Goal: Information Seeking & Learning: Compare options

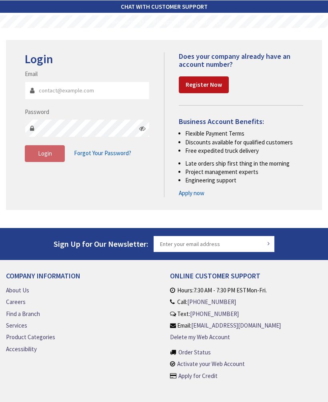
click at [62, 75] on div "Email" at bounding box center [87, 85] width 124 height 30
click at [69, 92] on input "Email" at bounding box center [87, 91] width 124 height 18
type input "vandeusenbrian@yahoo.com"
click at [44, 158] on button "Login" at bounding box center [45, 153] width 40 height 17
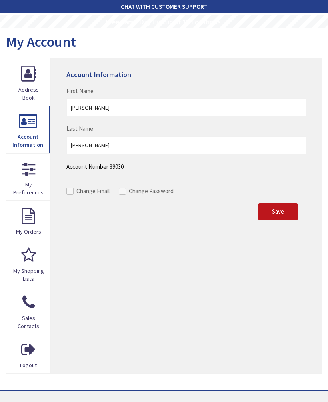
click at [281, 210] on span "Save" at bounding box center [278, 212] width 12 height 8
click at [282, 212] on span "Save" at bounding box center [278, 212] width 12 height 8
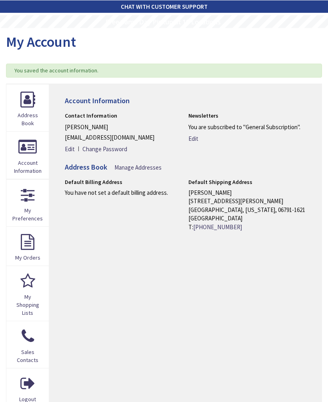
click at [27, 97] on link "Address Book" at bounding box center [27, 107] width 42 height 47
click at [21, 150] on link "Account Information" at bounding box center [27, 155] width 42 height 47
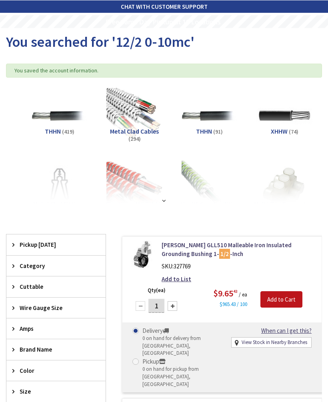
click at [128, 114] on img at bounding box center [134, 116] width 56 height 56
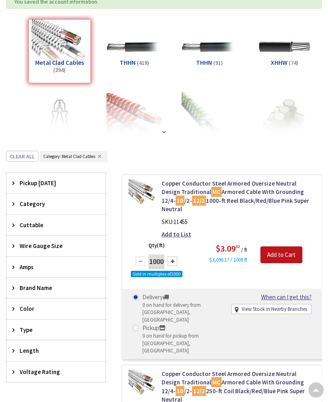
scroll to position [68, 0]
click at [160, 132] on strong at bounding box center [164, 132] width 8 height 6
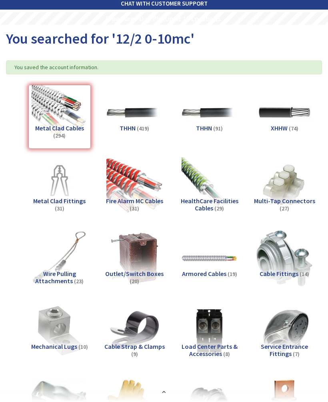
scroll to position [3, 0]
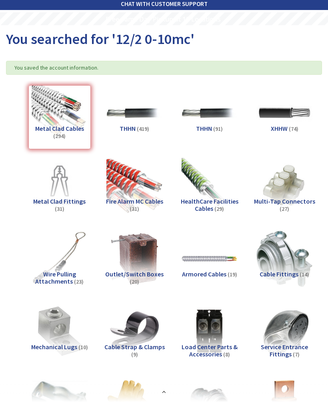
click at [209, 259] on img at bounding box center [210, 259] width 56 height 56
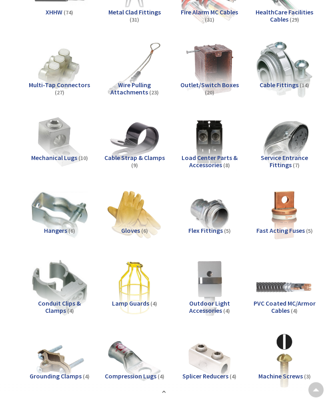
scroll to position [0, 0]
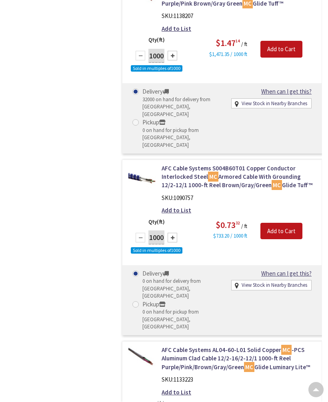
scroll to position [3189, 0]
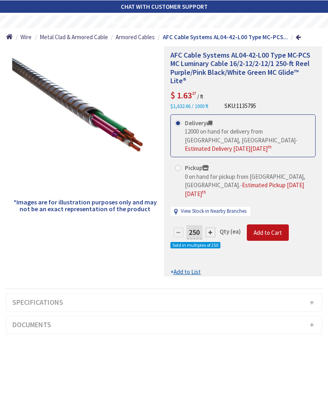
click at [213, 228] on div at bounding box center [211, 233] width 10 height 10
click at [179, 228] on div at bounding box center [179, 233] width 10 height 10
type input "250"
click at [186, 225] on input "250" at bounding box center [194, 232] width 16 height 14
click at [212, 207] on form "This product is Discontinued Delivery 12000 on hand for delivery from [GEOGRAPH…" at bounding box center [242, 195] width 145 height 162
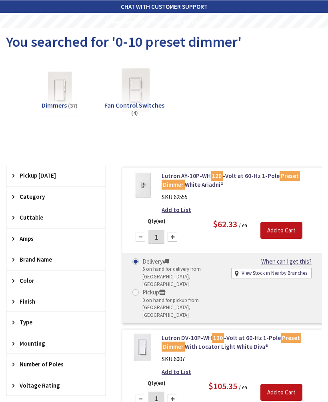
click at [57, 93] on img at bounding box center [60, 90] width 56 height 56
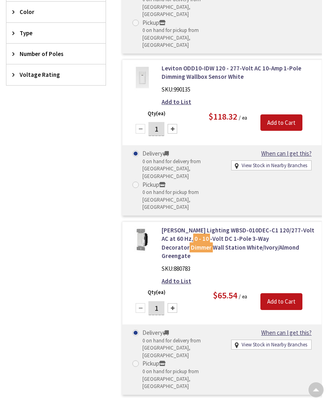
click at [143, 226] on img at bounding box center [141, 239] width 27 height 27
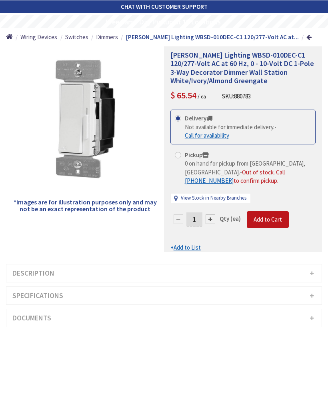
click at [314, 287] on h3 "Specifications" at bounding box center [163, 296] width 315 height 18
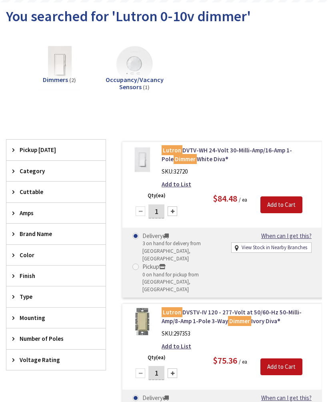
click at [208, 161] on link "Lutron DVTV-WH 24-Volt 30-Milli-Amp/16-Amp 1-Pole Dimmer White Diva®" at bounding box center [239, 154] width 154 height 17
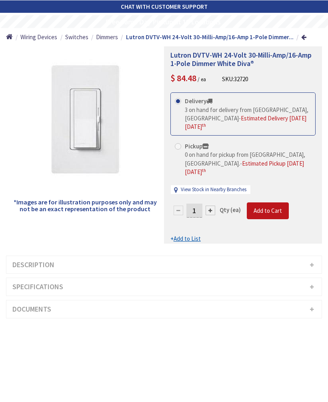
click at [315, 278] on h3 "Specifications" at bounding box center [163, 287] width 315 height 18
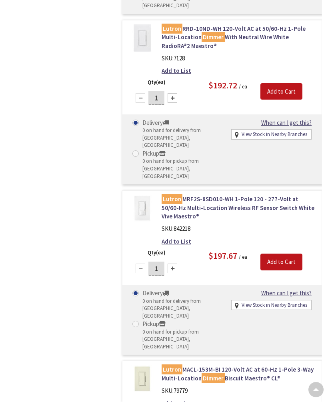
scroll to position [12533, 0]
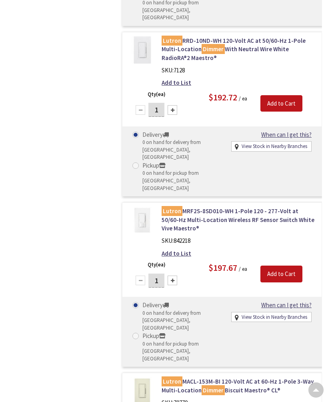
click at [318, 388] on span at bounding box center [316, 388] width 6 height 6
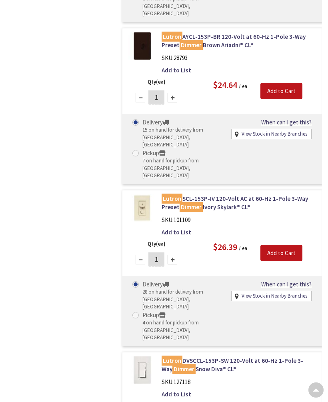
scroll to position [0, 0]
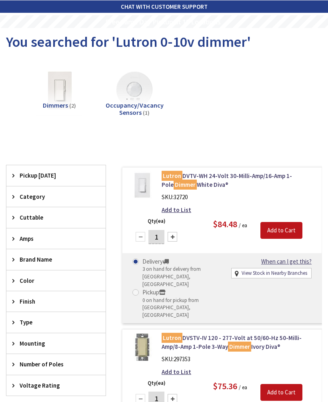
click at [179, 184] on mark "Dimmer" at bounding box center [185, 185] width 23 height 10
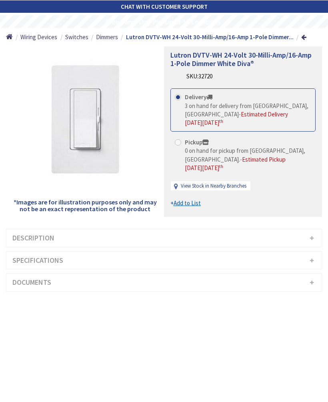
click at [312, 238] on h3 "Description" at bounding box center [163, 238] width 315 height 18
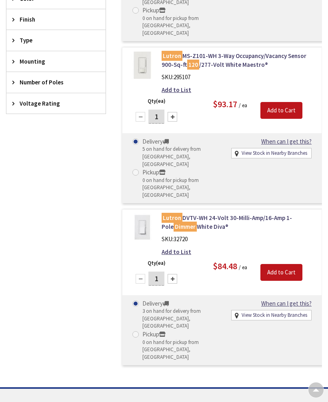
scroll to position [282, 0]
click at [189, 214] on link "Lutron DVTV-WH 24-Volt 30-Milli-Amp/16-Amp 1-Pole Dimmer White Diva®" at bounding box center [239, 222] width 154 height 17
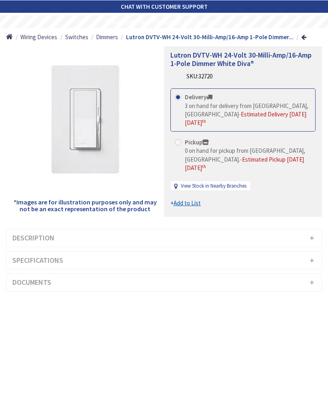
click at [318, 281] on h3 "Documents" at bounding box center [163, 283] width 315 height 18
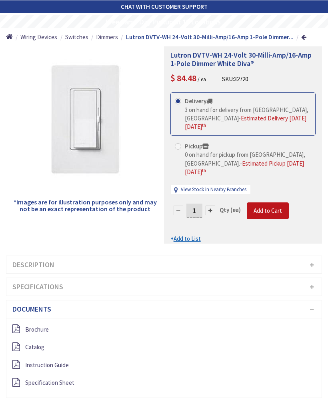
click at [46, 361] on span "Instruction Guide" at bounding box center [47, 365] width 44 height 8
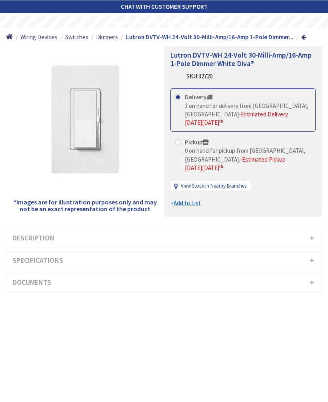
click at [35, 41] on span "Wiring Devices" at bounding box center [38, 37] width 37 height 8
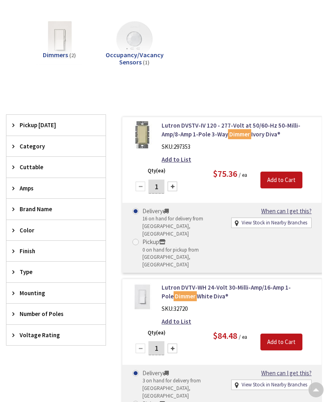
scroll to position [50, 0]
click at [176, 135] on link "Lutron DVSTV-IV 120 - 277-Volt at 50/60-Hz 50-Milli-Amp/8-Amp 1-Pole 3-Way Dimm…" at bounding box center [239, 130] width 154 height 17
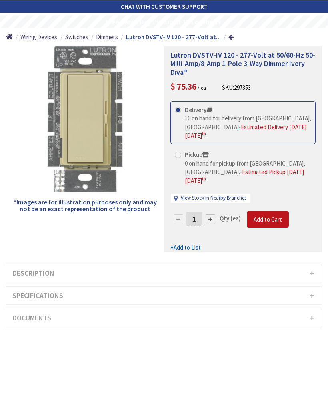
click at [311, 264] on h3 "Description" at bounding box center [163, 273] width 315 height 18
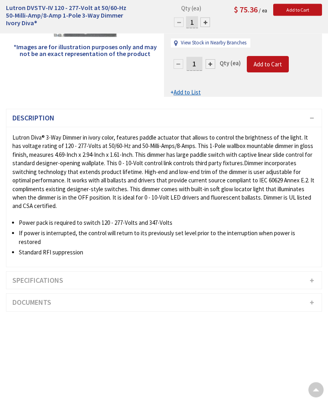
scroll to position [155, 0]
click at [312, 294] on h3 "Documents" at bounding box center [163, 303] width 315 height 18
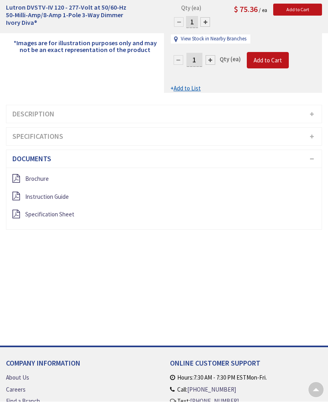
scroll to position [159, 0]
click at [29, 193] on span "Instruction Guide" at bounding box center [47, 197] width 44 height 8
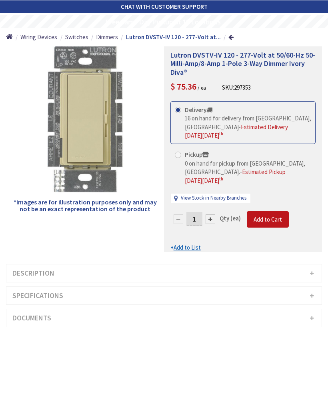
click at [311, 264] on h3 "Description" at bounding box center [163, 273] width 315 height 18
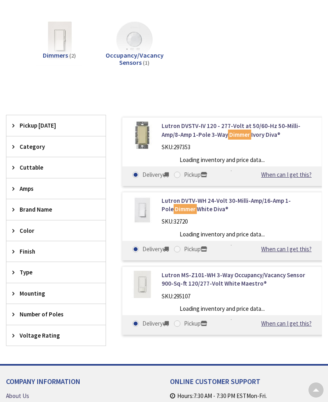
scroll to position [50, 0]
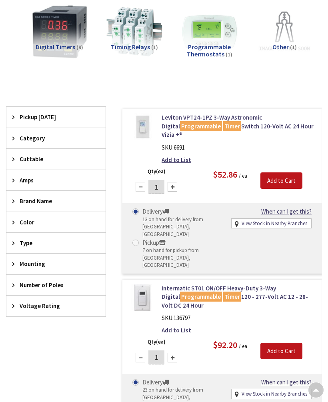
scroll to position [58, 0]
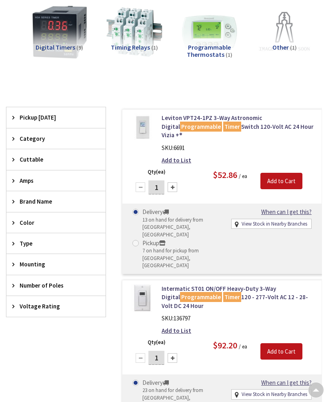
click at [246, 122] on link "Leviton VPT24-1PZ 3-Way Astronomic Digital Programmable Timer Switch 120-Volt A…" at bounding box center [239, 127] width 154 height 26
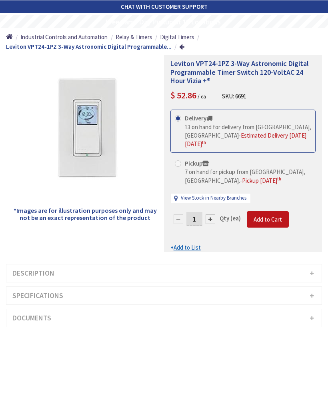
click at [310, 264] on h3 "Description" at bounding box center [163, 273] width 315 height 18
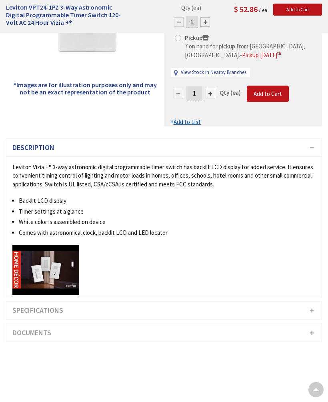
scroll to position [130, 0]
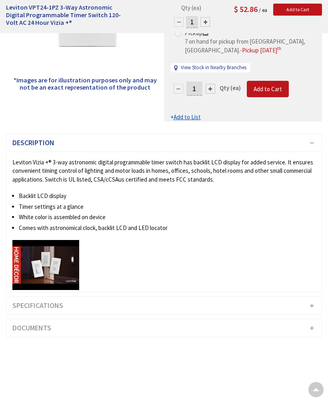
click at [316, 297] on h3 "Specifications" at bounding box center [163, 306] width 315 height 18
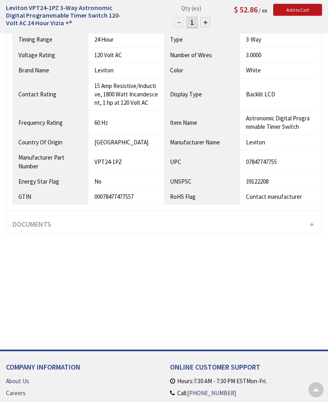
scroll to position [335, 0]
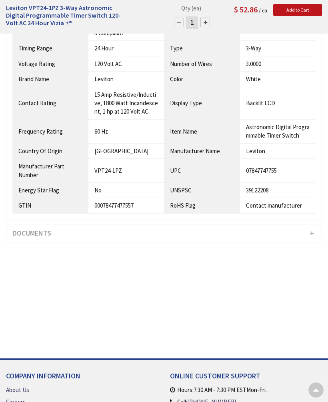
click at [314, 224] on h3 "Documents" at bounding box center [163, 233] width 315 height 18
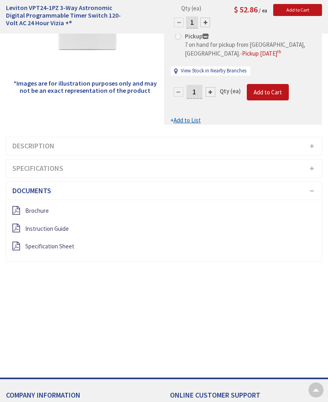
scroll to position [124, 0]
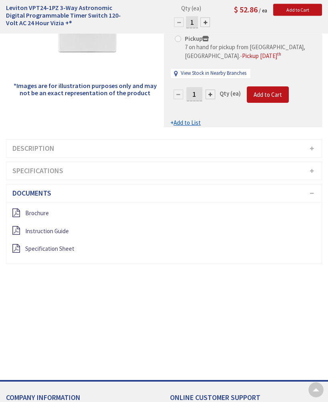
click at [38, 228] on span "Instruction Guide" at bounding box center [47, 232] width 44 height 8
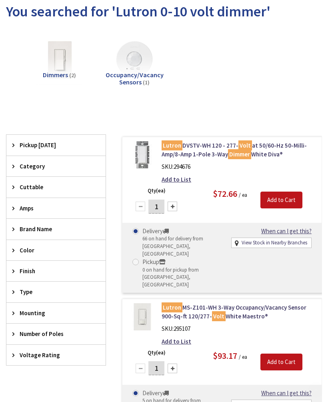
scroll to position [28, 0]
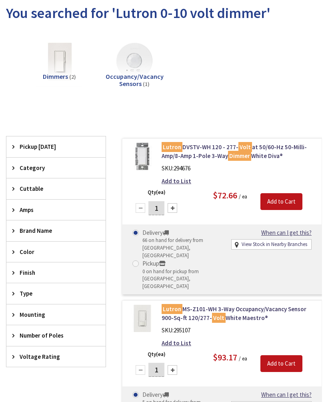
click at [209, 151] on link "Lutron DVSTV-WH 120 - 277- Volt at 50/60-Hz 50-Milli-Amp/8-Amp 1-Pole 3-Way Dim…" at bounding box center [239, 151] width 154 height 17
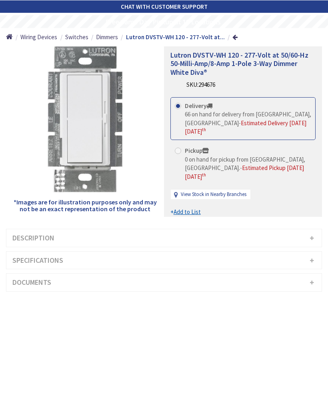
click at [309, 257] on h3 "Specifications" at bounding box center [163, 261] width 315 height 18
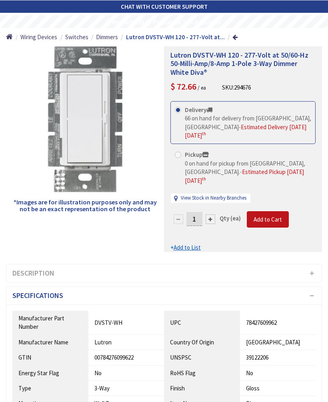
click at [313, 287] on h3 "Specifications" at bounding box center [163, 296] width 315 height 18
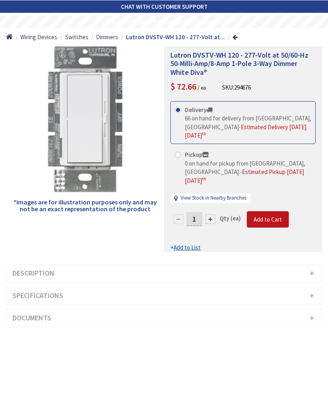
click at [311, 309] on h3 "Documents" at bounding box center [163, 318] width 315 height 18
click at [45, 352] on span "Instruction Guide" at bounding box center [47, 356] width 44 height 8
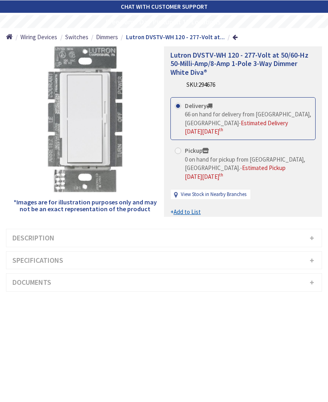
click at [310, 234] on h3 "Description" at bounding box center [163, 238] width 315 height 18
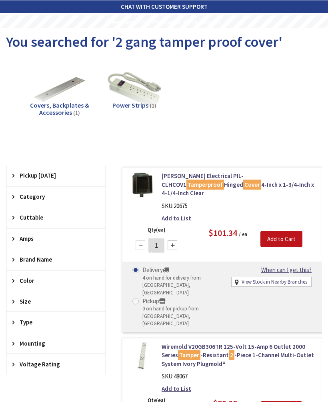
click at [146, 186] on img at bounding box center [141, 185] width 27 height 27
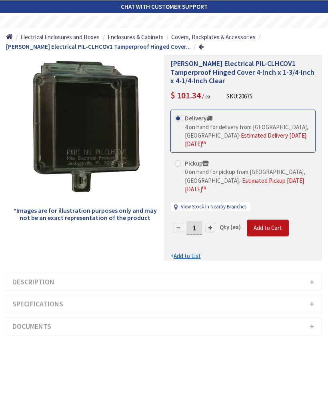
click at [315, 273] on h3 "Description" at bounding box center [163, 282] width 315 height 18
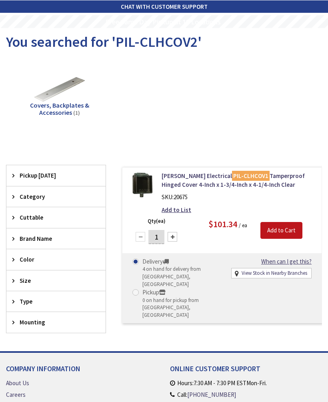
click at [174, 188] on link "Pilla Electrical PIL-CLHCOV1 Tamperproof Hinged Cover 4-Inch x 1-3/4-Inch x 4-1…" at bounding box center [239, 180] width 154 height 17
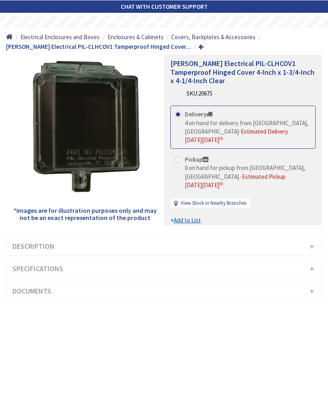
click at [310, 293] on h3 "Documents" at bounding box center [163, 291] width 315 height 18
click at [42, 309] on span "Technical Drawing" at bounding box center [48, 311] width 46 height 8
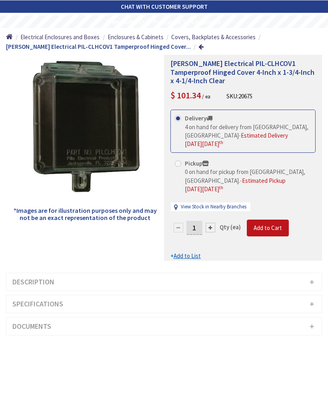
click at [313, 295] on h3 "Specifications" at bounding box center [163, 304] width 315 height 18
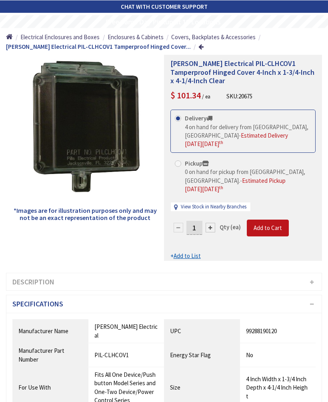
click at [311, 273] on h3 "Description" at bounding box center [163, 282] width 315 height 18
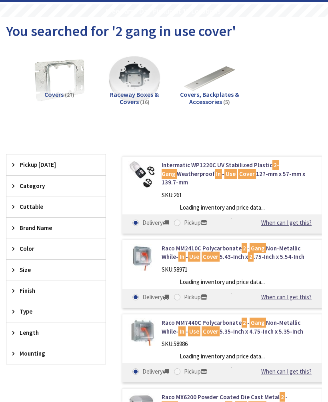
scroll to position [12, 0]
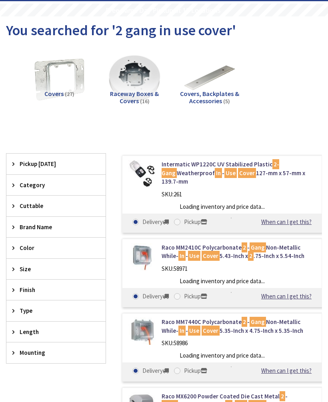
click at [177, 170] on link "Intermatic WP1220C UV Stabilized Plastic 2-Gang Weatherproof In - Use Cover 127…" at bounding box center [239, 173] width 154 height 26
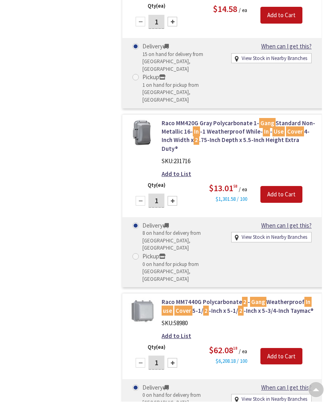
scroll to position [2748, 0]
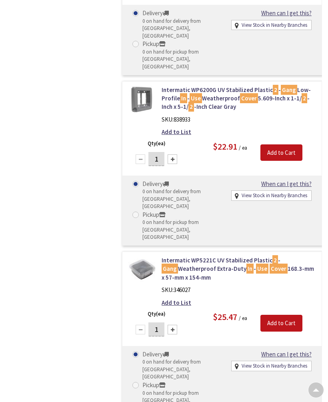
scroll to position [3292, 0]
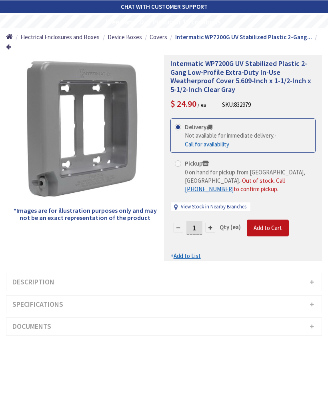
click at [310, 318] on h3 "Documents" at bounding box center [163, 327] width 315 height 18
click at [39, 360] on span "Specification Sheet" at bounding box center [49, 364] width 49 height 8
